Goal: Task Accomplishment & Management: Use online tool/utility

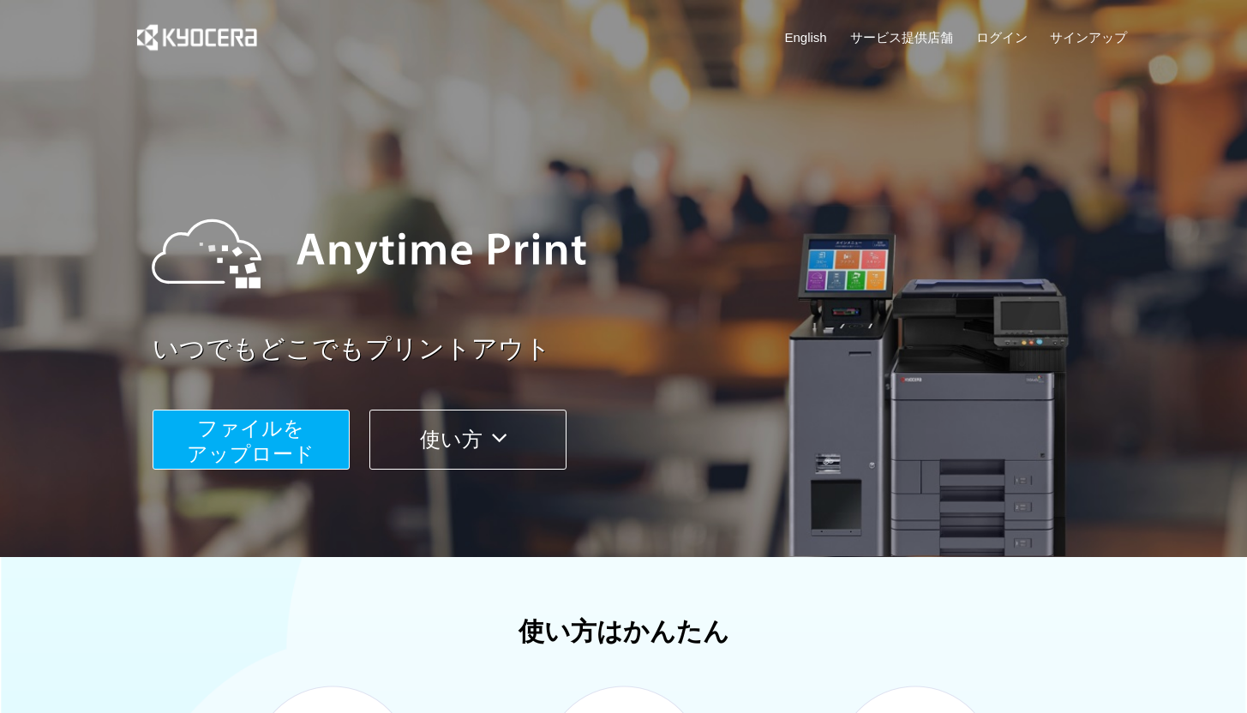
click at [276, 431] on span "ファイルを ​​アップロード" at bounding box center [251, 441] width 128 height 49
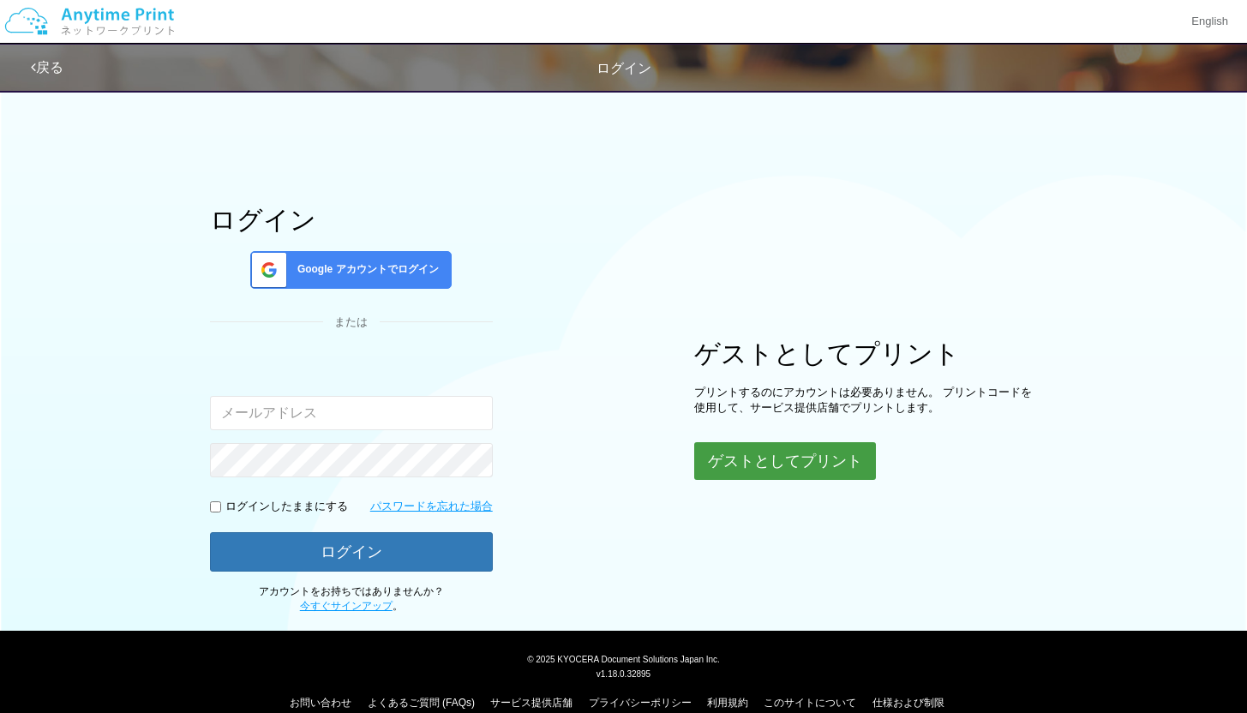
click at [755, 466] on button "ゲストとしてプリント" at bounding box center [785, 461] width 182 height 38
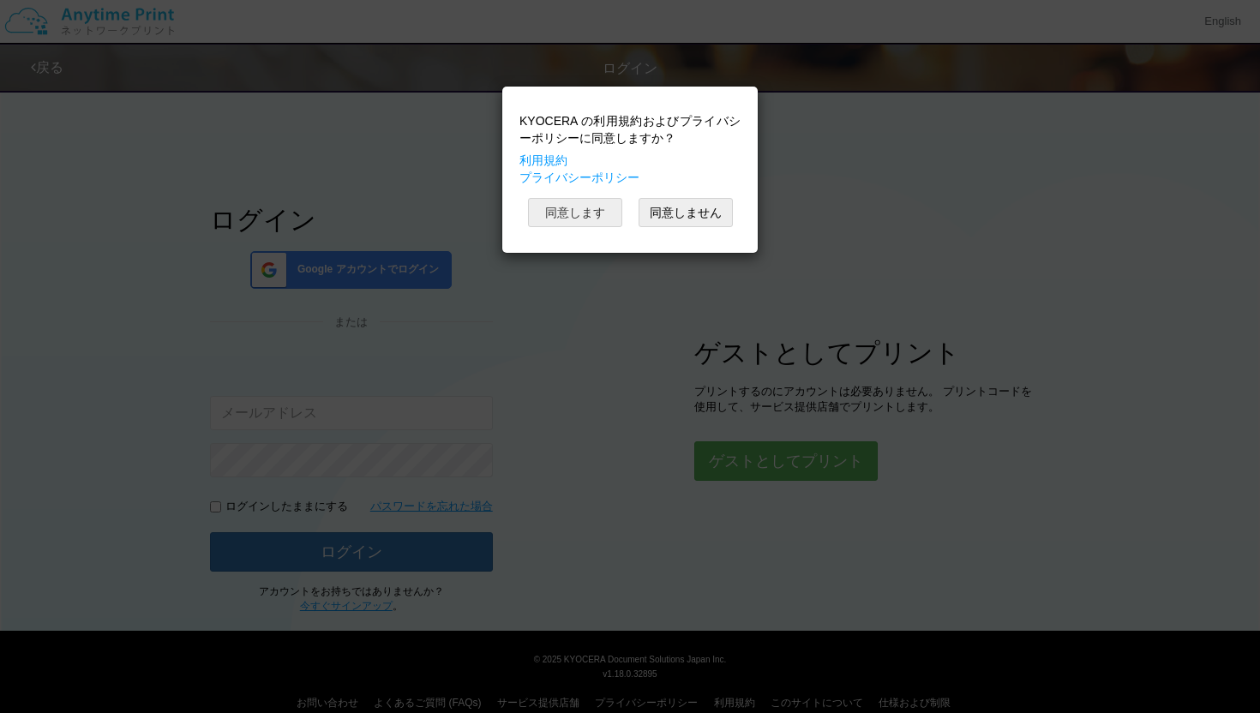
click at [579, 213] on button "同意します" at bounding box center [575, 212] width 94 height 29
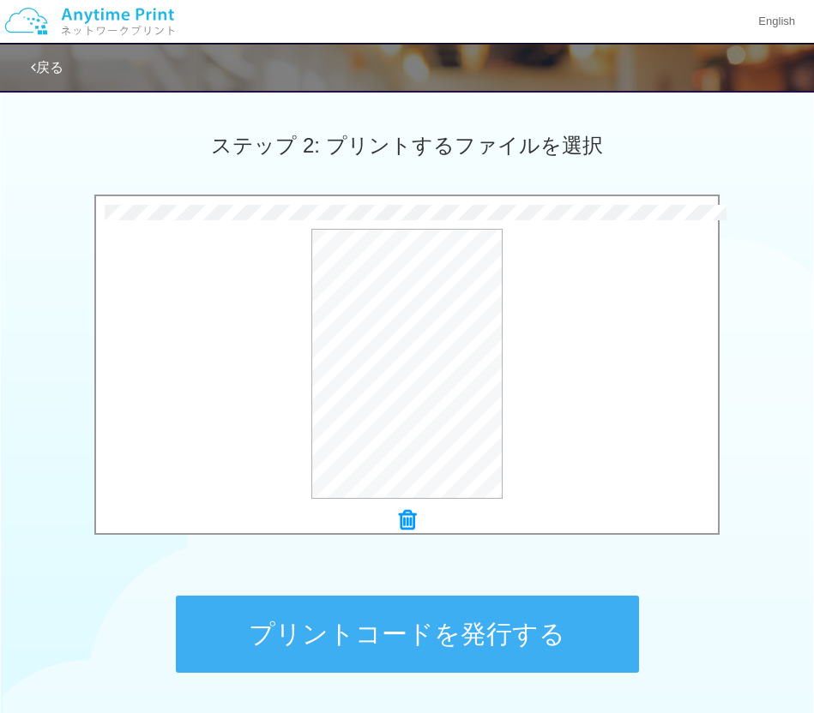
scroll to position [486, 0]
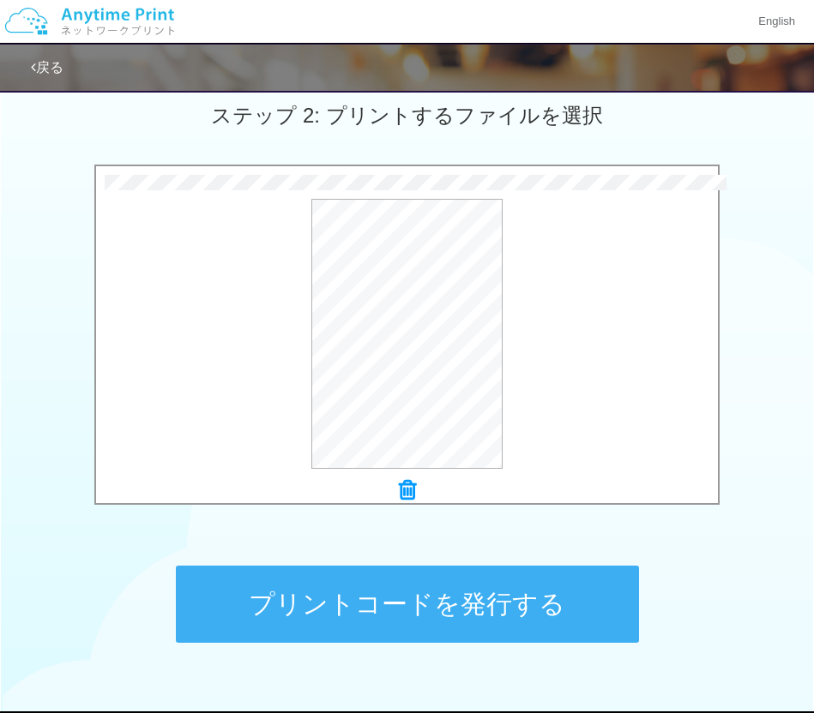
click at [409, 489] on icon at bounding box center [407, 490] width 17 height 22
click at [412, 339] on button "プレビュー" at bounding box center [415, 335] width 81 height 27
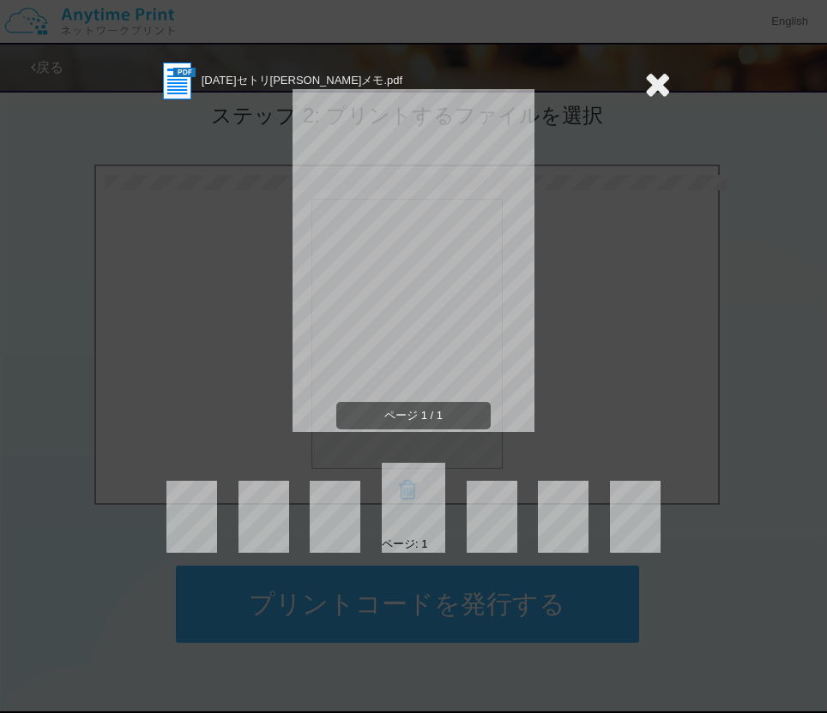
click at [658, 83] on icon at bounding box center [657, 84] width 27 height 34
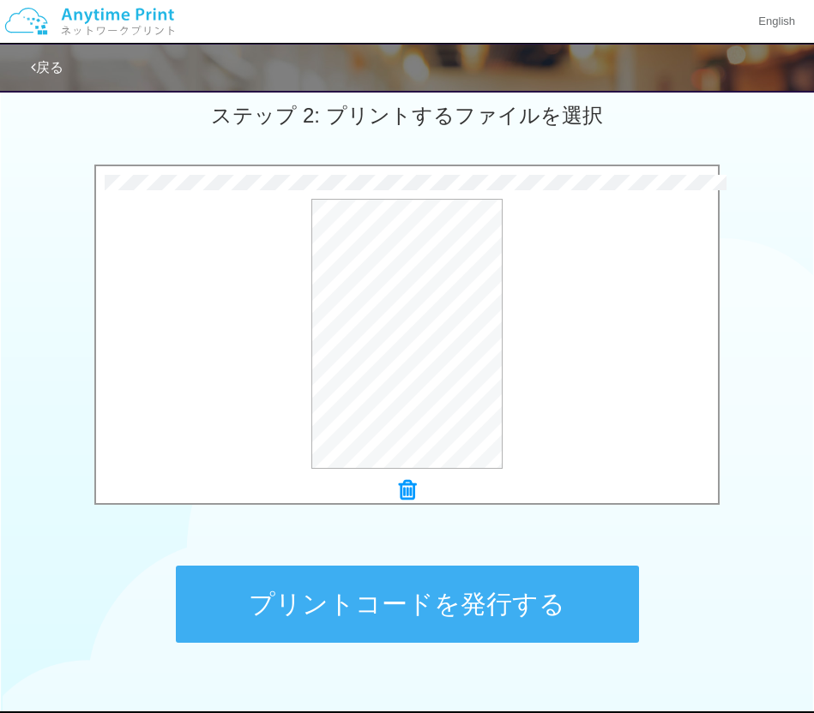
click at [409, 491] on icon at bounding box center [407, 490] width 17 height 22
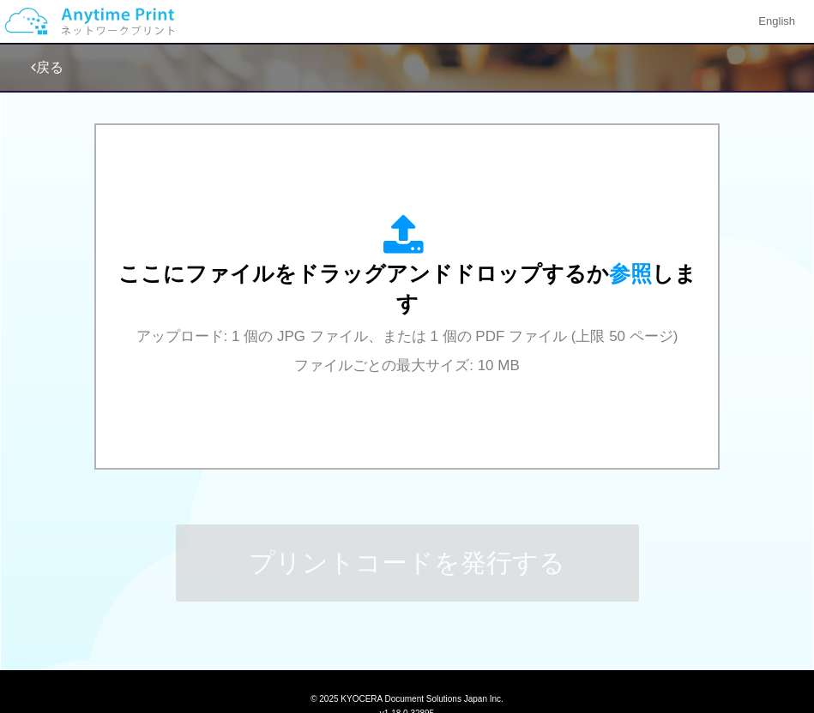
scroll to position [517, 0]
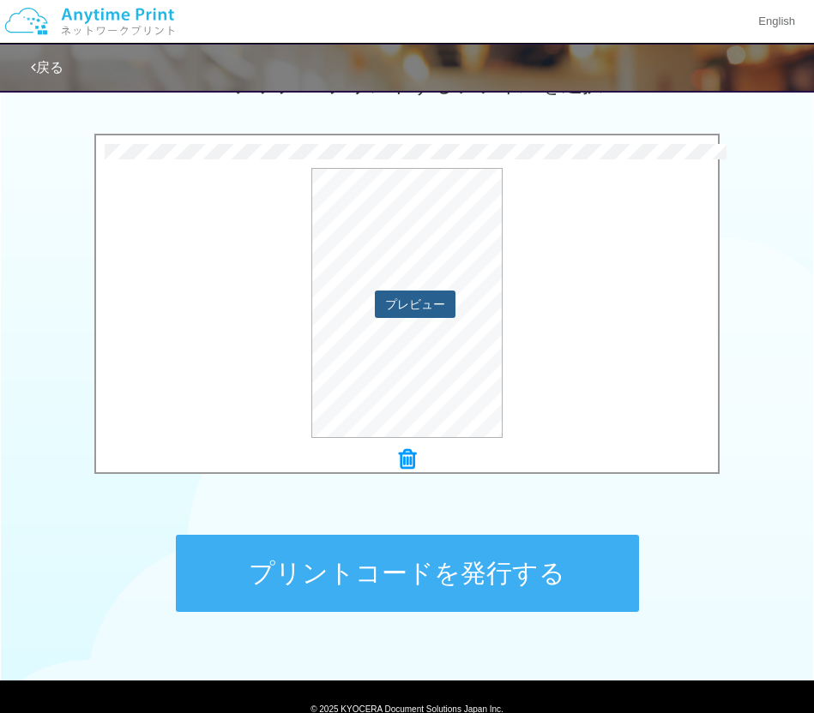
click at [399, 308] on button "プレビュー" at bounding box center [415, 304] width 81 height 27
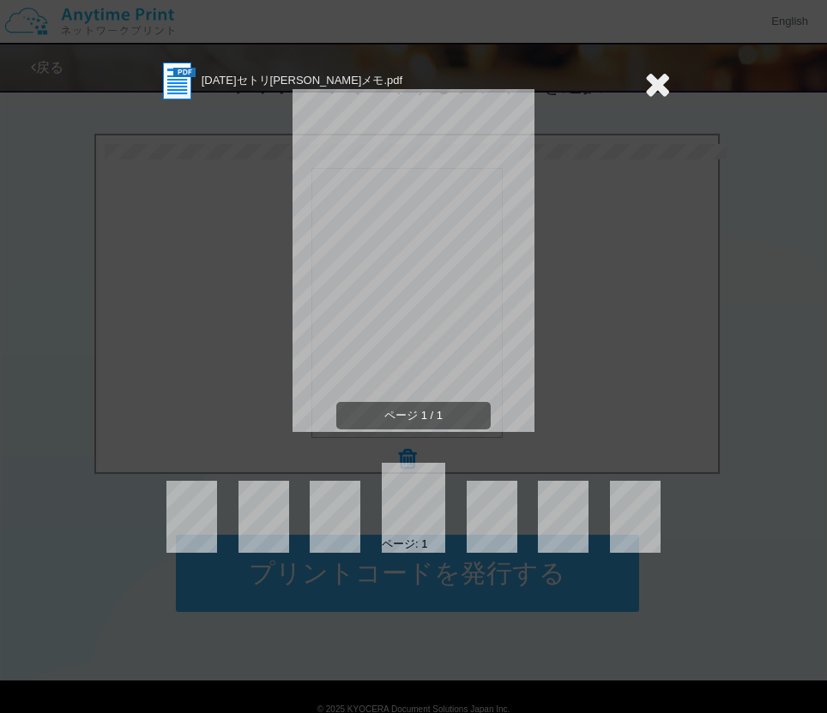
click at [652, 88] on icon at bounding box center [657, 84] width 27 height 34
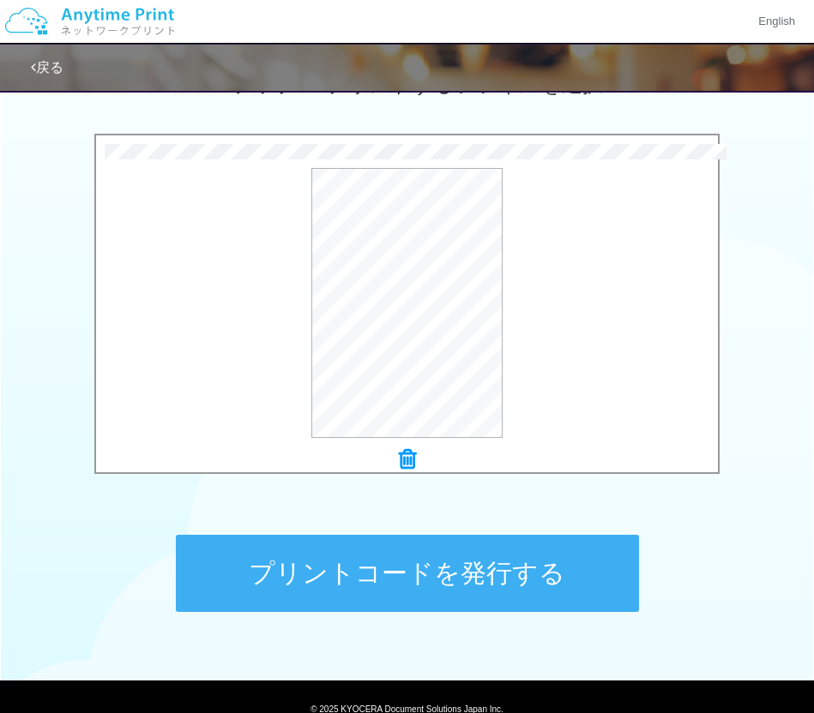
click at [406, 459] on icon at bounding box center [407, 459] width 17 height 22
click at [401, 585] on button "プリントコードを発行する" at bounding box center [407, 573] width 463 height 77
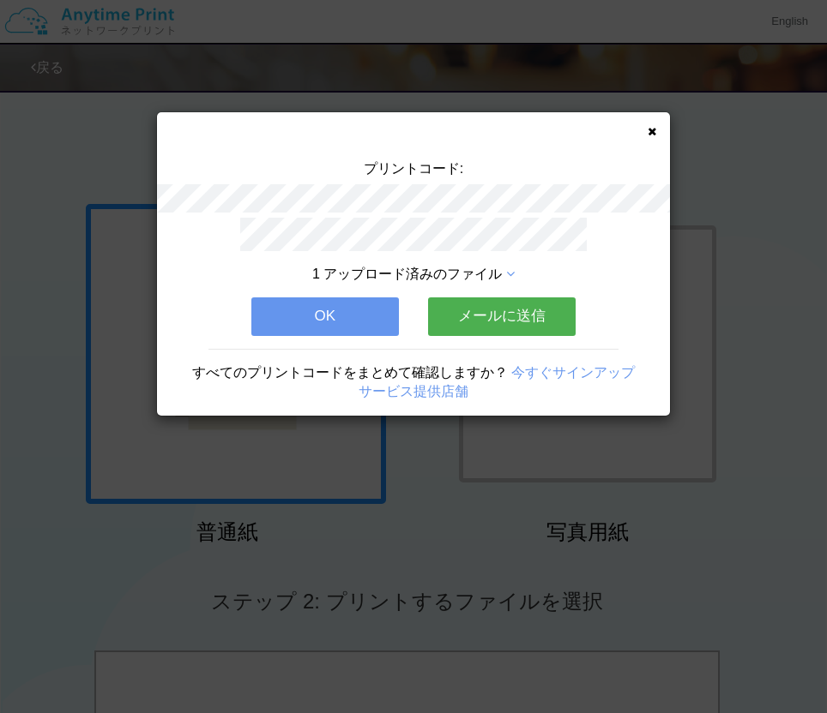
click at [324, 322] on button "OK" at bounding box center [324, 317] width 147 height 38
